Goal: Task Accomplishment & Management: Complete application form

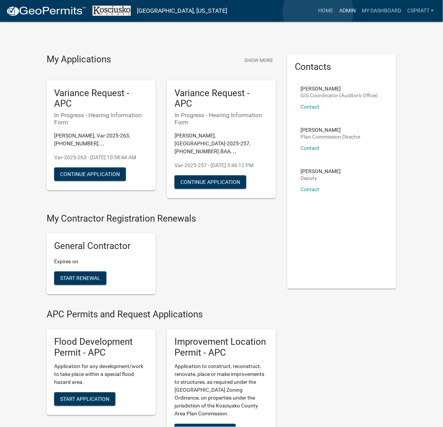
click at [336, 12] on link "Admin" at bounding box center [347, 11] width 23 height 14
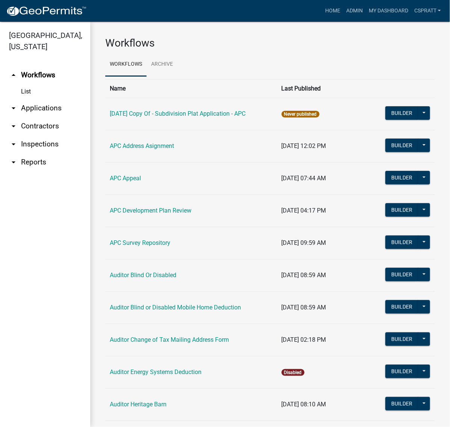
click at [59, 117] on link "arrow_drop_down Applications" at bounding box center [45, 108] width 90 height 18
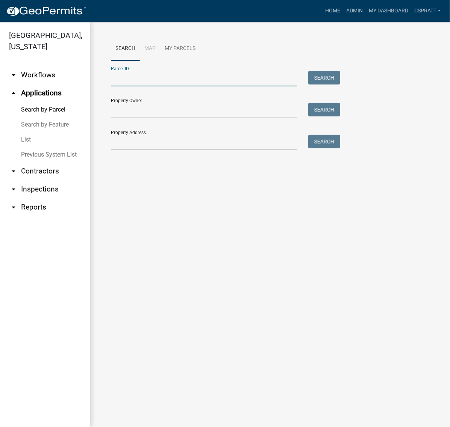
drag, startPoint x: 132, startPoint y: 91, endPoint x: 132, endPoint y: 87, distance: 4.1
click at [132, 86] on input "Parcel ID:" at bounding box center [204, 78] width 186 height 15
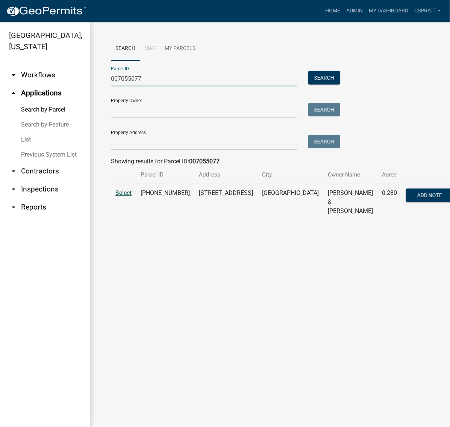
type input "007055077"
click at [130, 197] on span "Select" at bounding box center [123, 192] width 16 height 7
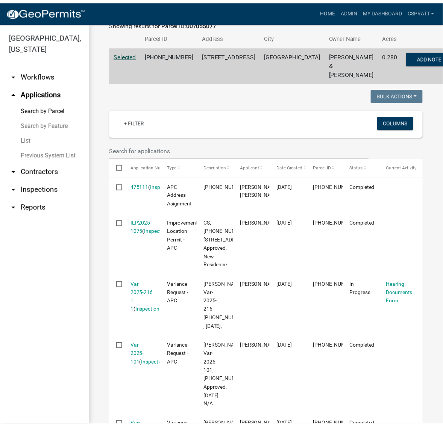
scroll to position [47, 0]
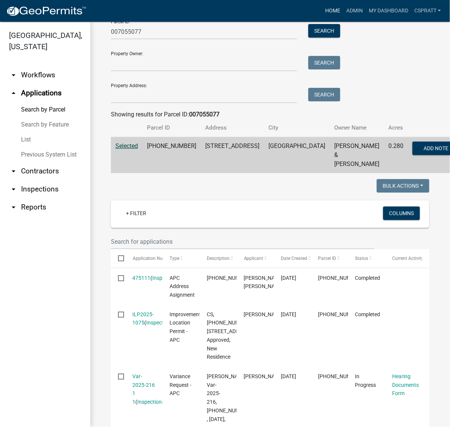
click at [322, 14] on link "Home" at bounding box center [332, 11] width 21 height 14
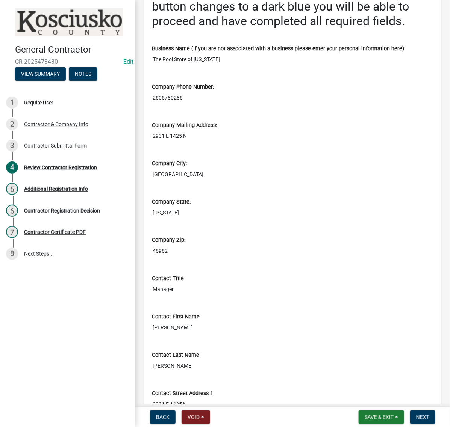
scroll to position [141, 0]
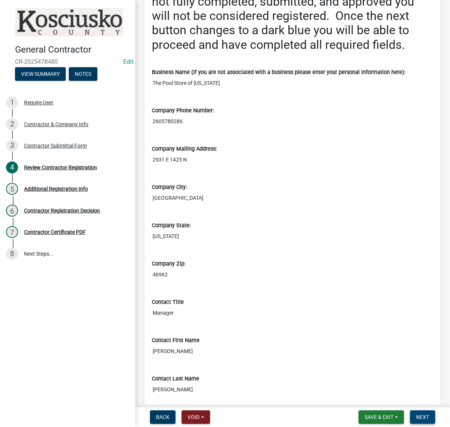
click at [415, 419] on button "Next" at bounding box center [422, 418] width 25 height 14
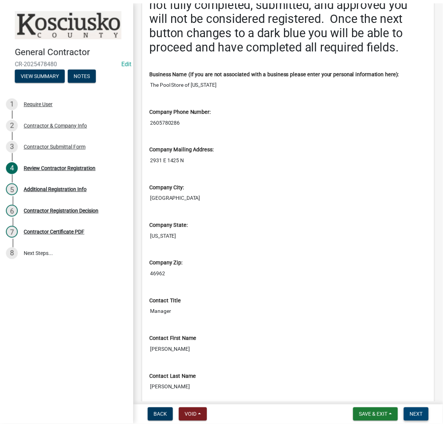
scroll to position [0, 0]
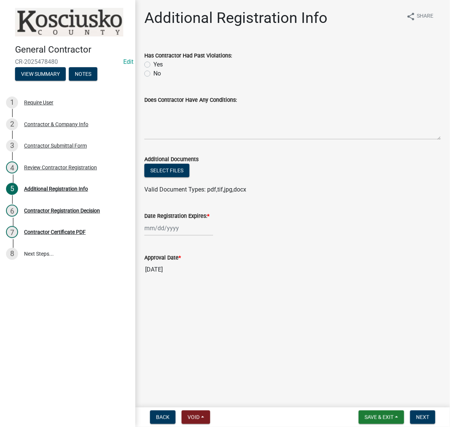
click at [153, 69] on label "Yes" at bounding box center [157, 64] width 9 height 9
click at [153, 65] on input "Yes" at bounding box center [155, 62] width 5 height 5
radio input "true"
click at [176, 140] on textarea "Does Contractor Have Any Conditions:" at bounding box center [292, 121] width 297 height 35
type textarea "none"
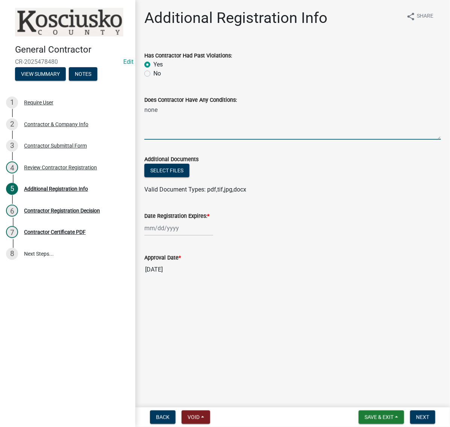
click at [167, 236] on div at bounding box center [178, 228] width 69 height 15
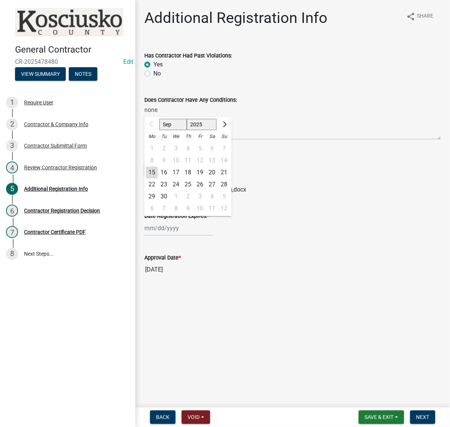
click at [211, 130] on select "2025 2026 2027 2028 2029 2030 2031 2032 2033 2034 2035 2036 2037 2038 2039 2040…" at bounding box center [202, 124] width 30 height 11
select select "2026"
click at [200, 130] on select "2025 2026 2027 2028 2029 2030 2031 2032 2033 2034 2035 2036 2037 2038 2039 2040…" at bounding box center [202, 124] width 30 height 11
click at [170, 179] on div "15" at bounding box center [164, 173] width 12 height 12
type input "[DATE]"
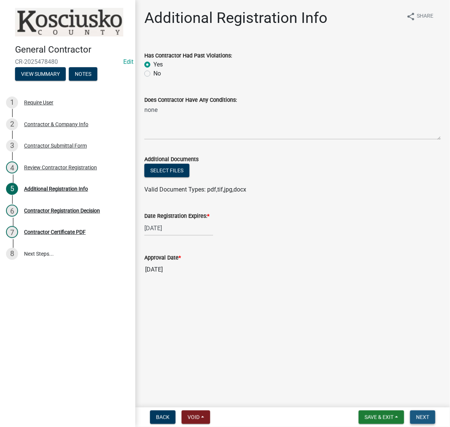
click at [416, 417] on span "Next" at bounding box center [422, 418] width 13 height 6
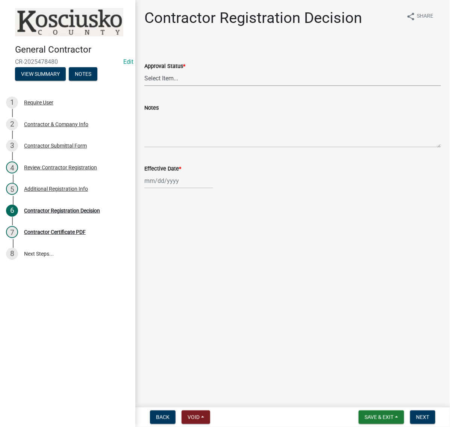
click at [185, 86] on select "Select Item... Approved Denied" at bounding box center [292, 78] width 297 height 15
click at [147, 86] on select "Select Item... Approved Denied" at bounding box center [292, 78] width 297 height 15
select select "8e4351d7-4ebf-4714-a7c9-c8187f00e083"
select select "9"
select select "2025"
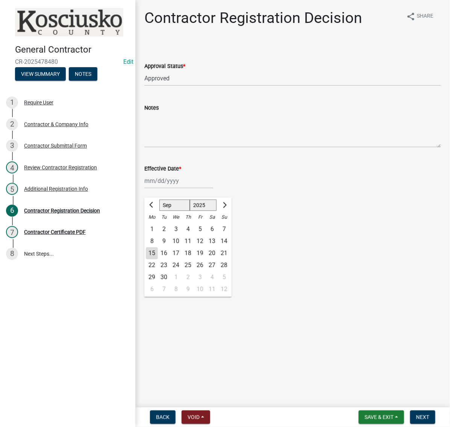
click at [173, 189] on div "[PERSON_NAME] Feb Mar Apr [PERSON_NAME][DATE] Oct Nov [DATE] 1526 1527 1528 152…" at bounding box center [178, 180] width 69 height 15
click at [157, 260] on div "15" at bounding box center [152, 254] width 12 height 12
type input "[DATE]"
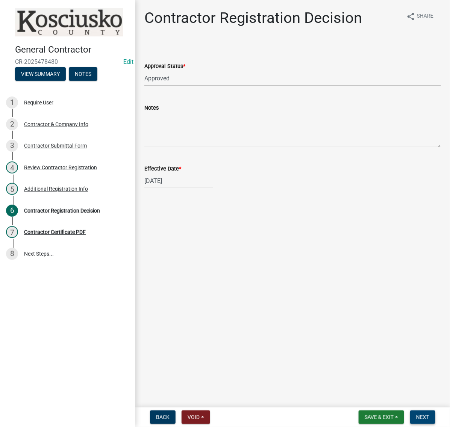
click at [415, 421] on button "Next" at bounding box center [422, 418] width 25 height 14
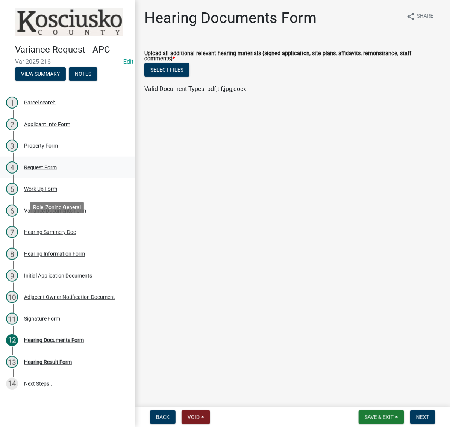
click at [57, 170] on div "Request Form" at bounding box center [40, 167] width 33 height 5
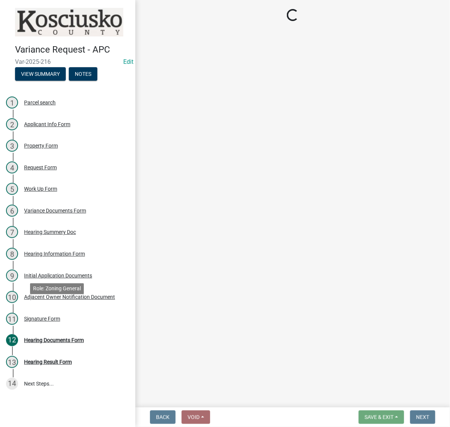
select select "77eb12f8-2a64-4a31-bfec-9b00716b2165"
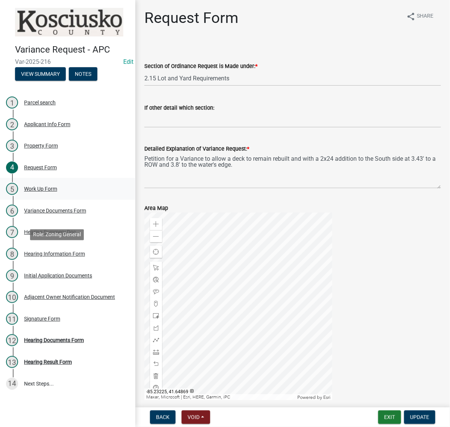
click at [50, 192] on div "Work Up Form" at bounding box center [40, 188] width 33 height 5
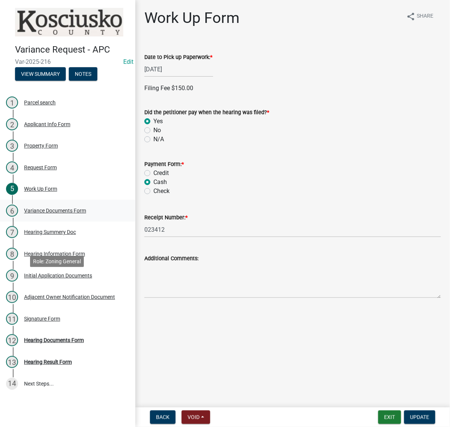
click at [26, 217] on div "6 Variance Documents Form" at bounding box center [64, 211] width 117 height 12
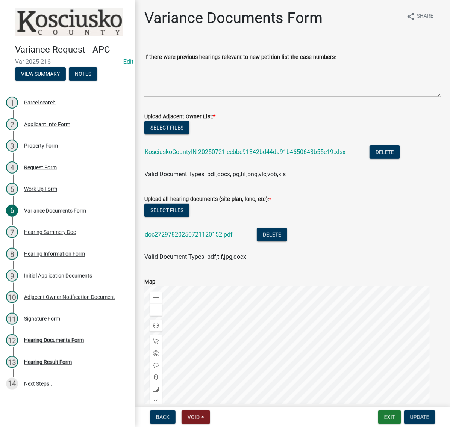
scroll to position [47, 0]
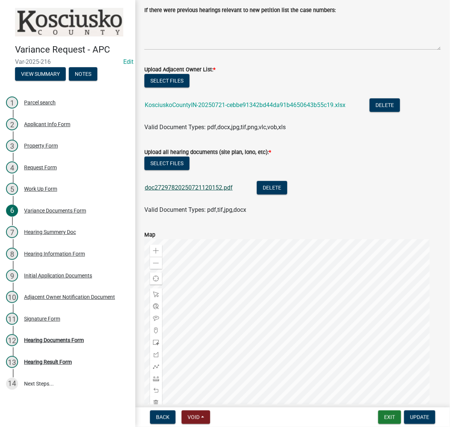
click at [218, 191] on link "doc27297820250721120152.pdf" at bounding box center [189, 187] width 88 height 7
click at [53, 295] on div "Adjacent Owner Notification Document" at bounding box center [69, 297] width 91 height 5
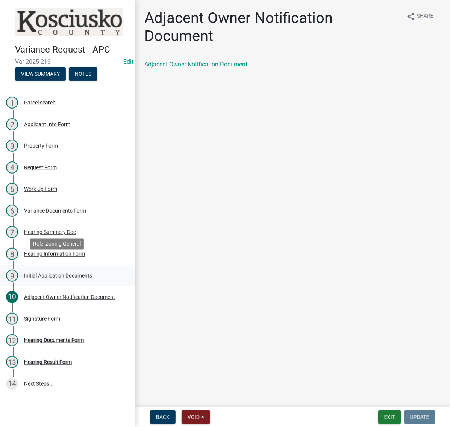
click at [49, 273] on div "Initial Application Documents" at bounding box center [58, 275] width 68 height 5
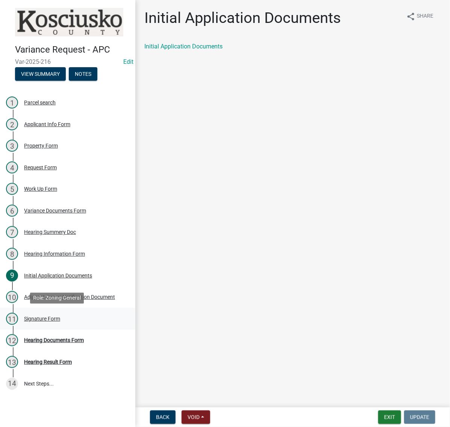
click at [48, 322] on div "Signature Form" at bounding box center [42, 319] width 36 height 5
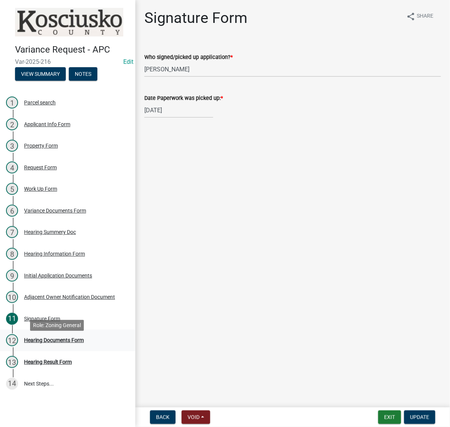
click at [56, 343] on div "Hearing Documents Form" at bounding box center [54, 340] width 60 height 5
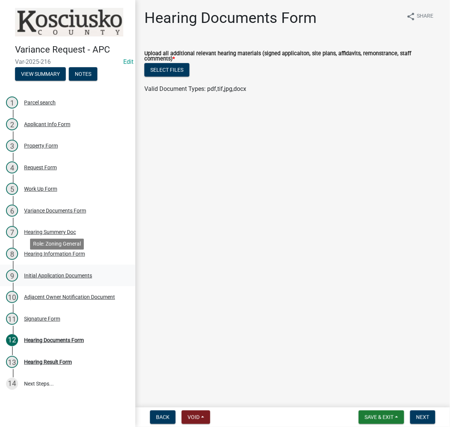
click at [46, 273] on div "Initial Application Documents" at bounding box center [58, 275] width 68 height 5
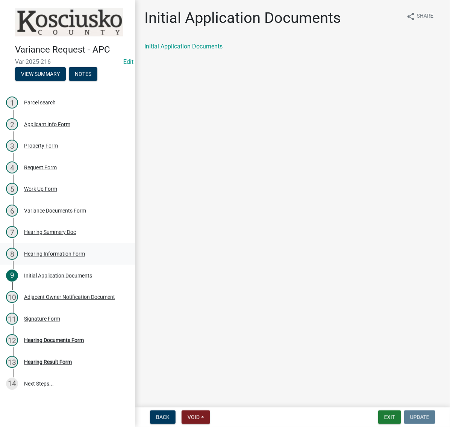
click at [50, 251] on div "Hearing Information Form" at bounding box center [54, 253] width 61 height 5
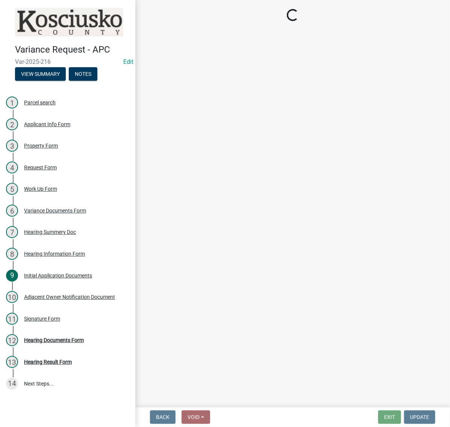
select select "2c42e77b-91e7-4635-824d-3d7e3b59fa99"
select select "9dcac0a2-b0c4-4f3b-8637-840d2209bdca"
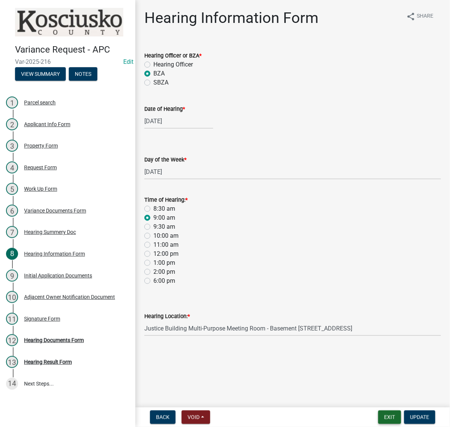
click at [378, 415] on button "Exit" at bounding box center [389, 418] width 23 height 14
